Goal: Task Accomplishment & Management: Use online tool/utility

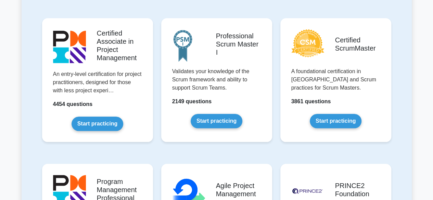
scroll to position [294, 0]
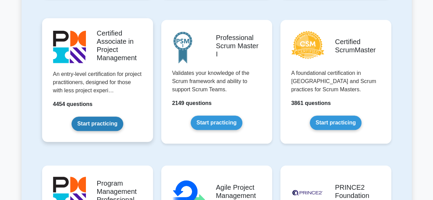
click at [91, 130] on link "Start practicing" at bounding box center [98, 124] width 52 height 14
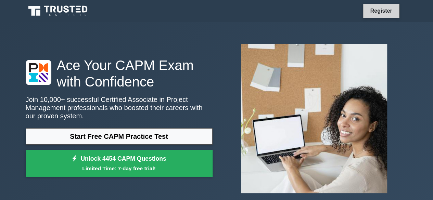
click at [384, 9] on link "Register" at bounding box center [381, 11] width 30 height 9
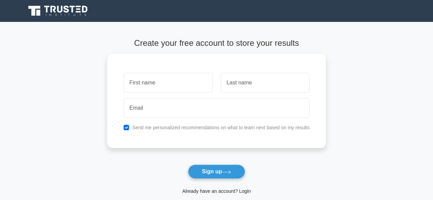
click at [219, 193] on link "Already have an account? Login" at bounding box center [216, 191] width 68 height 5
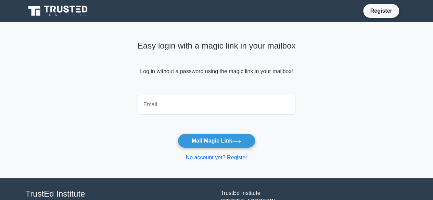
click at [168, 105] on input "email" at bounding box center [217, 105] width 158 height 20
type input "daniegben13@gmail.com"
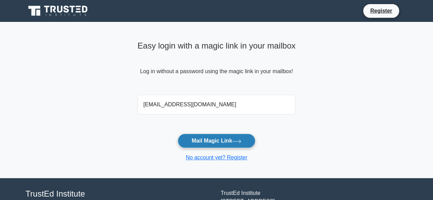
click at [209, 140] on button "Mail Magic Link" at bounding box center [217, 141] width 78 height 14
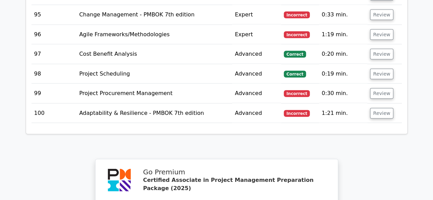
scroll to position [3529, 0]
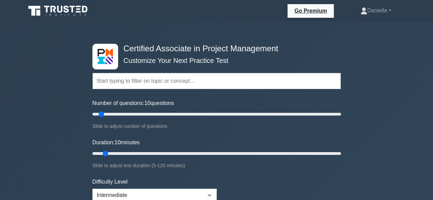
click at [196, 95] on form "Topics Project Scope Management Project Time Management Project Cost Management…" at bounding box center [216, 158] width 249 height 212
